Goal: Information Seeking & Learning: Learn about a topic

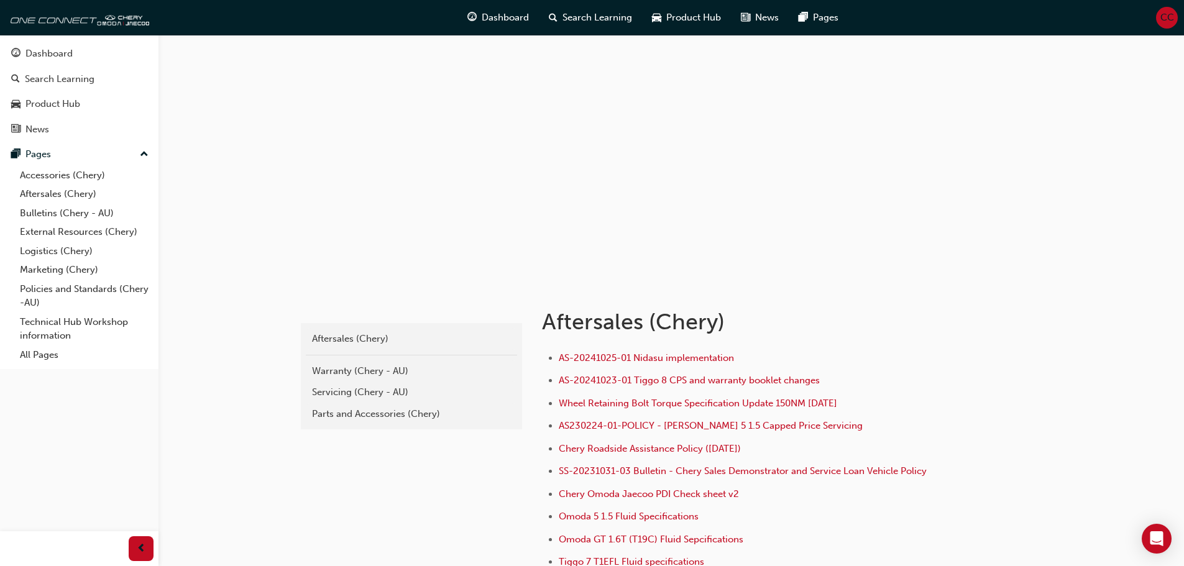
click at [405, 364] on div "Warranty (Chery - AU)" at bounding box center [411, 371] width 199 height 14
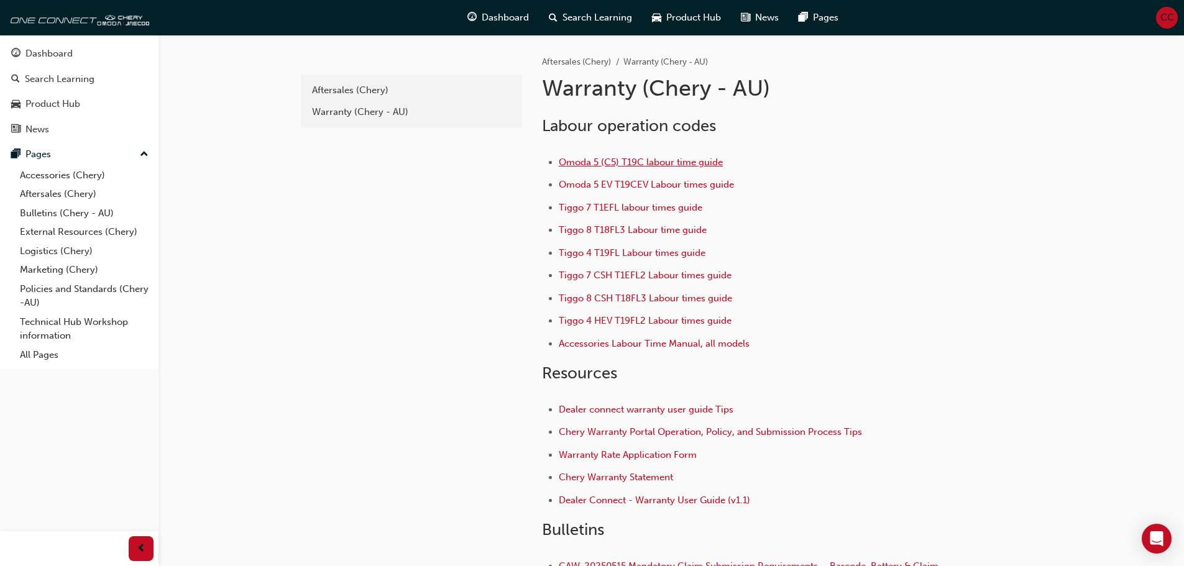
click at [596, 161] on span "Omoda 5 (C5) T19C labour time guide" at bounding box center [641, 162] width 164 height 11
click at [643, 184] on span "Omoda 5 EV T19CEV Labour times guide" at bounding box center [646, 184] width 175 height 11
click at [618, 163] on span "Omoda 5 (C5) T19C labour time guide" at bounding box center [641, 162] width 164 height 11
click at [592, 226] on span "Tiggo 8 T18FL3 Labour time guide" at bounding box center [633, 229] width 148 height 11
click at [586, 209] on span "Tiggo 7 T1EFL labour times guide" at bounding box center [631, 207] width 144 height 11
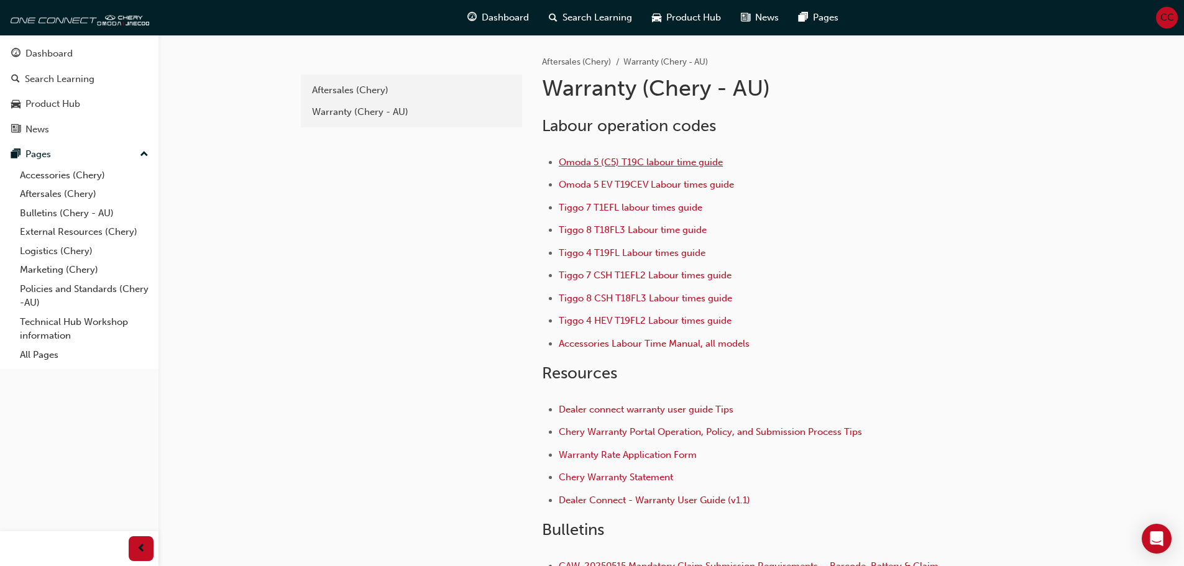
click at [626, 162] on span "Omoda 5 (C5) T19C labour time guide" at bounding box center [641, 162] width 164 height 11
click at [615, 255] on span "Tiggo 4 T19FL Labour times guide" at bounding box center [632, 252] width 147 height 11
